Goal: Task Accomplishment & Management: Manage account settings

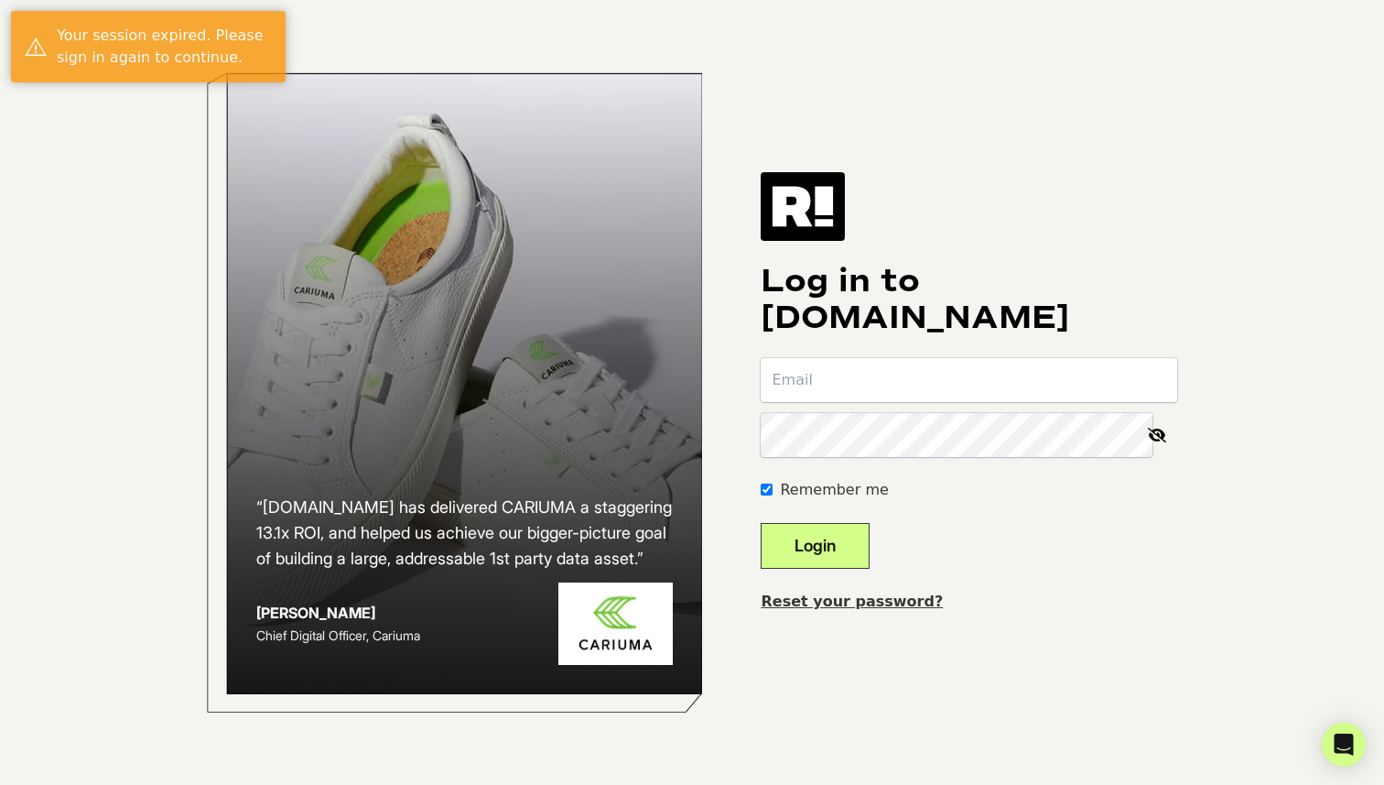
type input "[PERSON_NAME][EMAIL_ADDRESS][DOMAIN_NAME]"
click at [761, 523] on button "Login" at bounding box center [815, 546] width 109 height 46
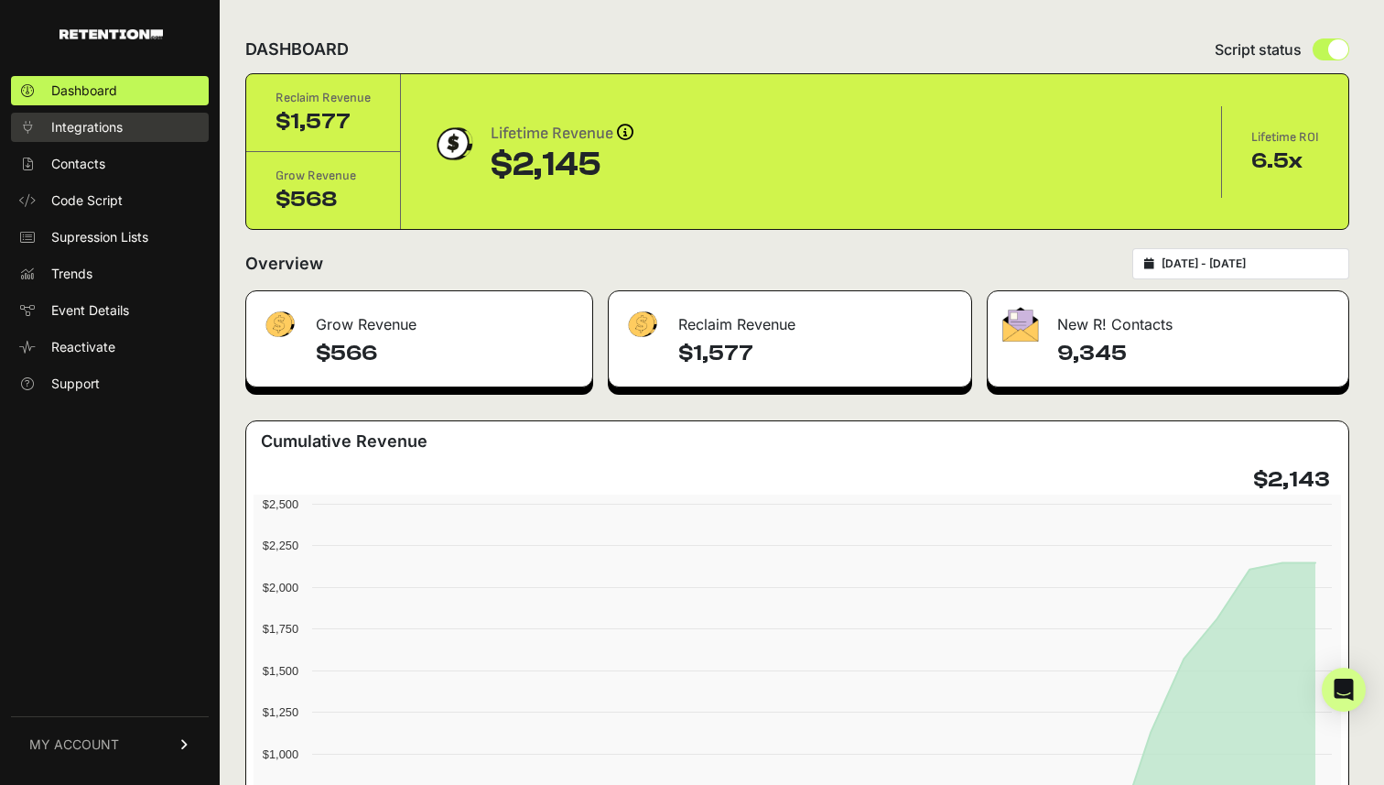
click at [101, 125] on span "Integrations" at bounding box center [86, 127] width 71 height 18
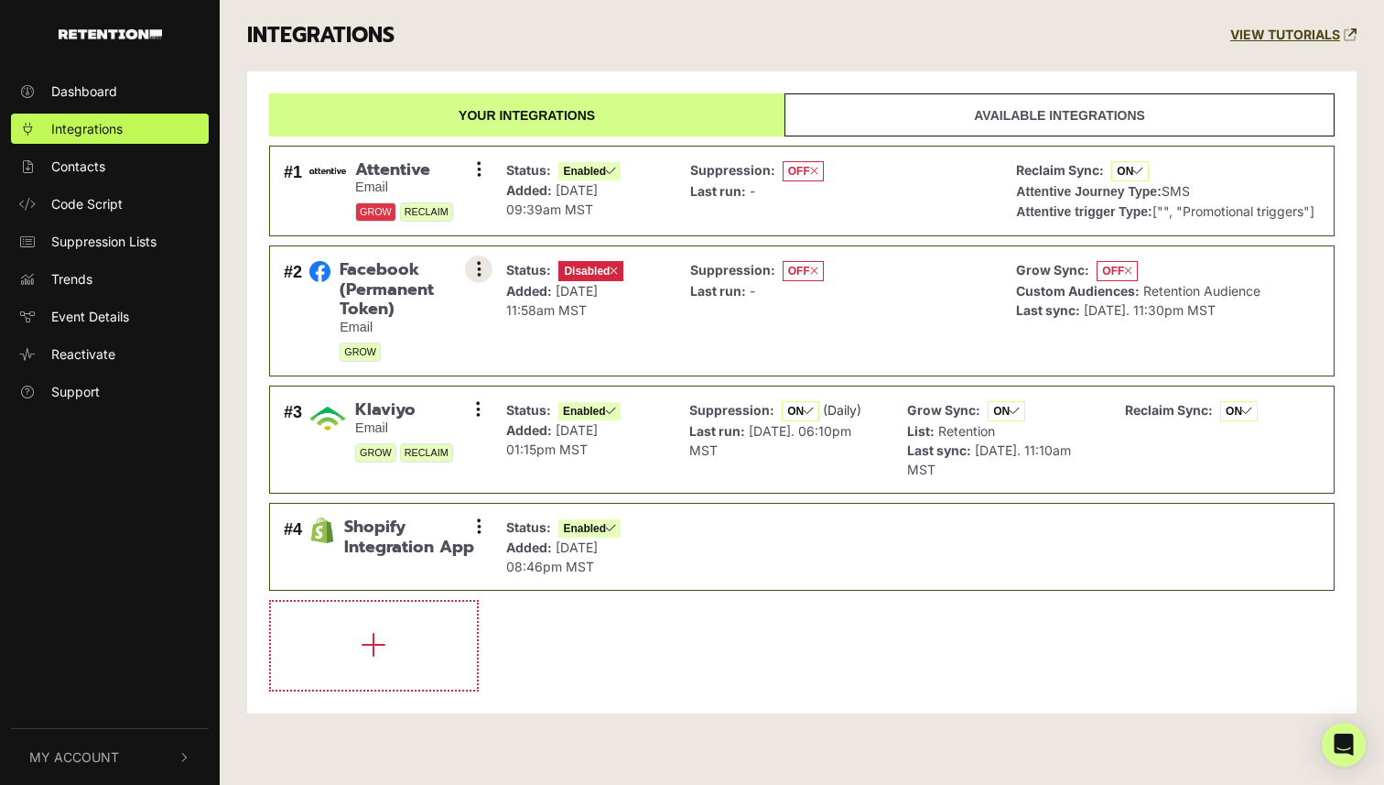
click at [482, 283] on button at bounding box center [478, 268] width 27 height 27
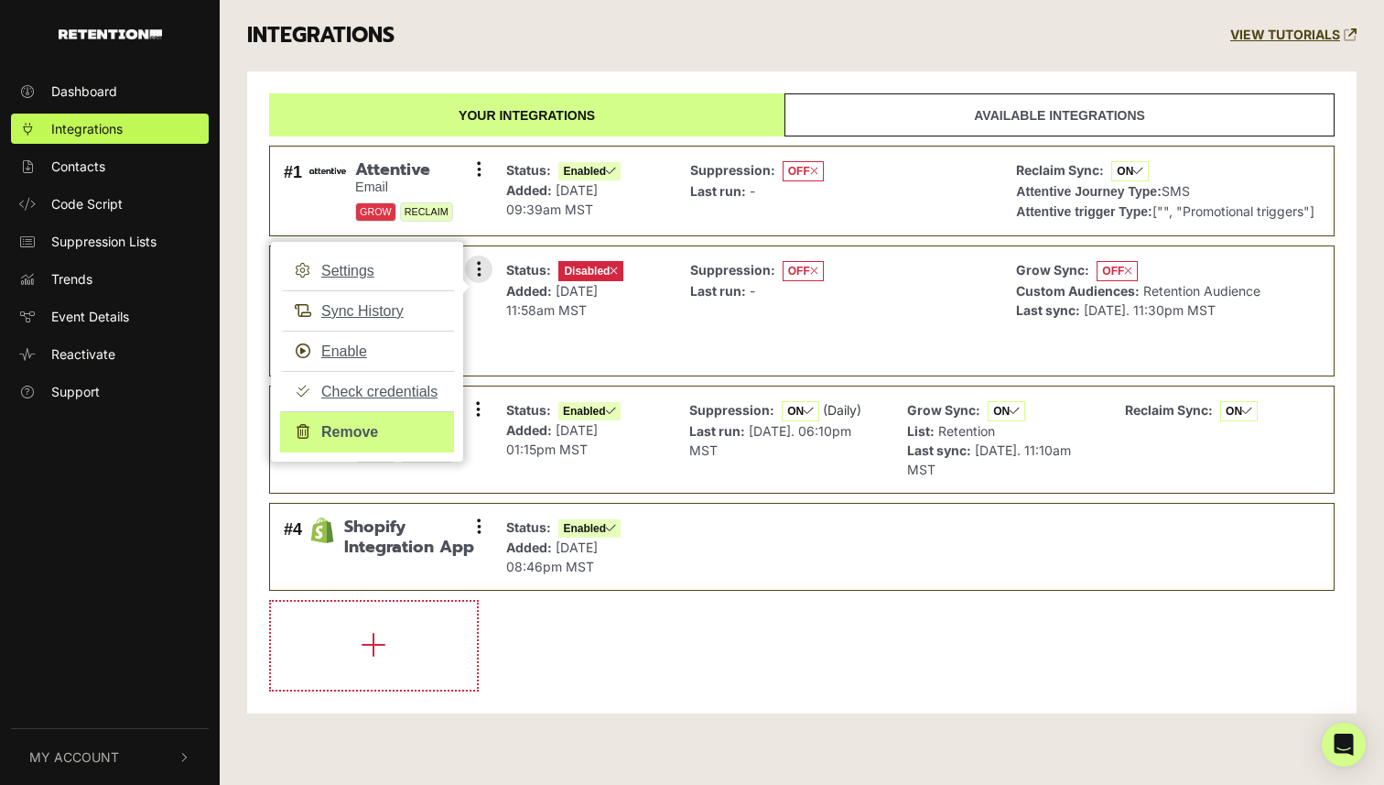
click at [366, 452] on link "Remove" at bounding box center [367, 431] width 174 height 41
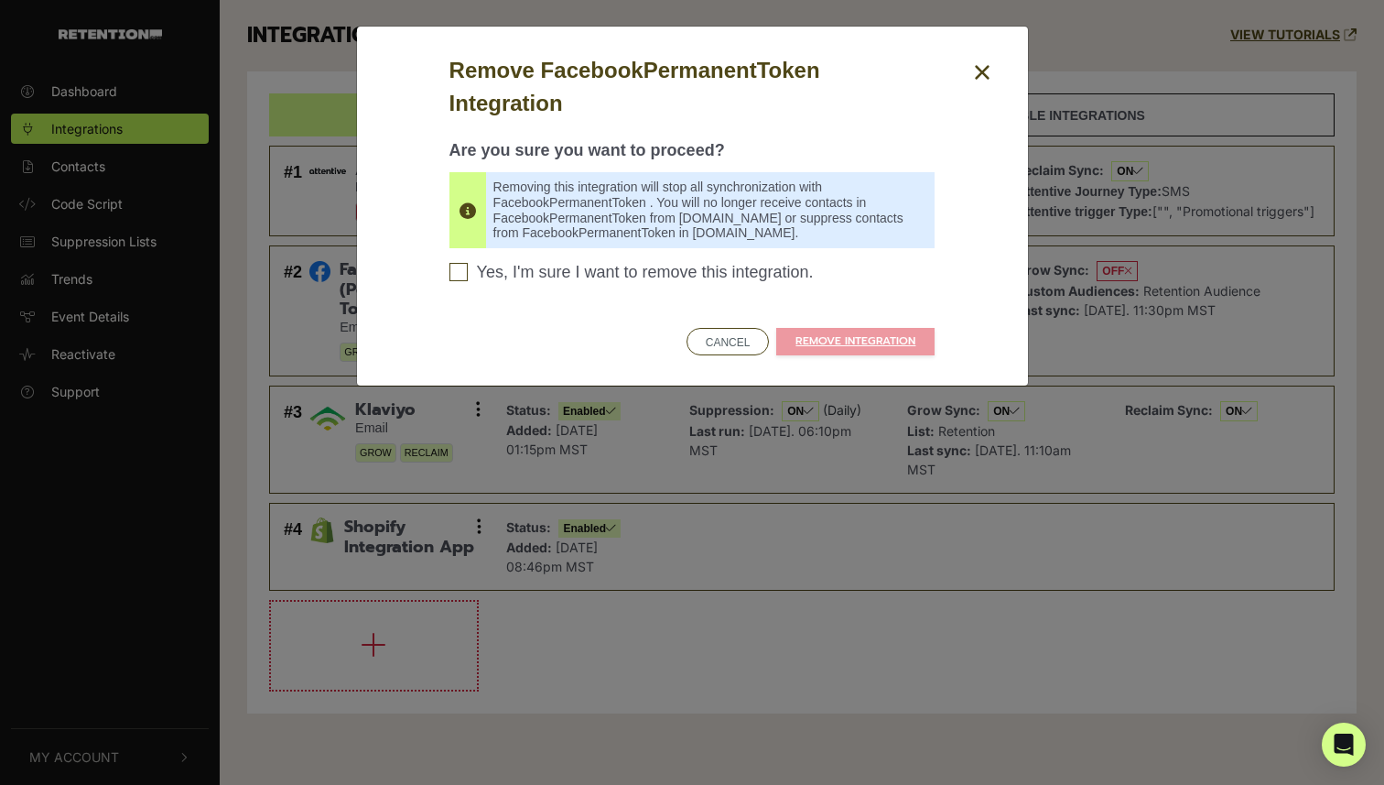
click at [502, 268] on span "Yes, I'm sure I want to remove this integration." at bounding box center [645, 273] width 337 height 20
click at [468, 268] on input "Yes, I'm sure I want to remove this integration. Please confirm to continue" at bounding box center [458, 272] width 18 height 18
checkbox input "true"
click at [853, 344] on link "REMOVE INTEGRATION" at bounding box center [855, 341] width 158 height 27
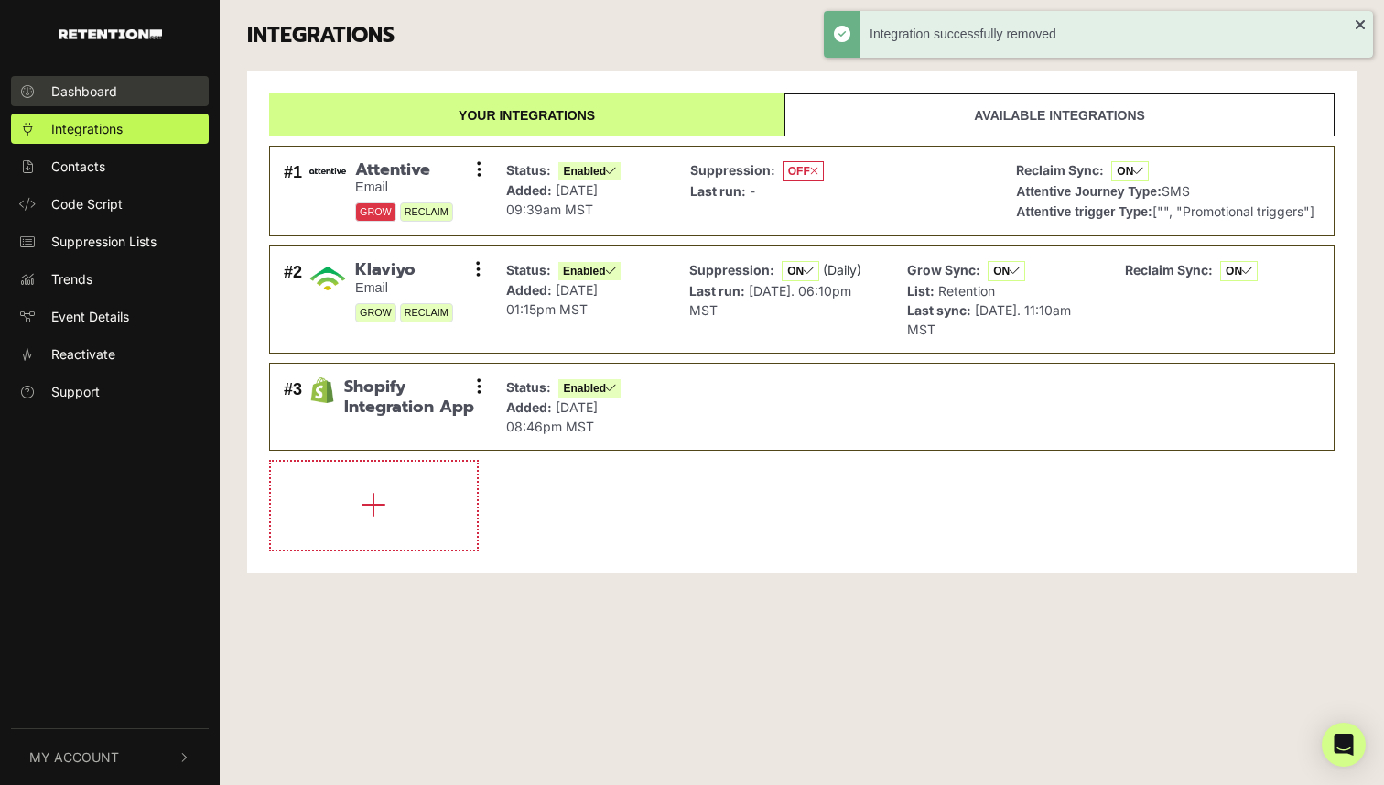
click at [112, 102] on link "Dashboard" at bounding box center [110, 91] width 198 height 30
